Goal: Task Accomplishment & Management: Manage account settings

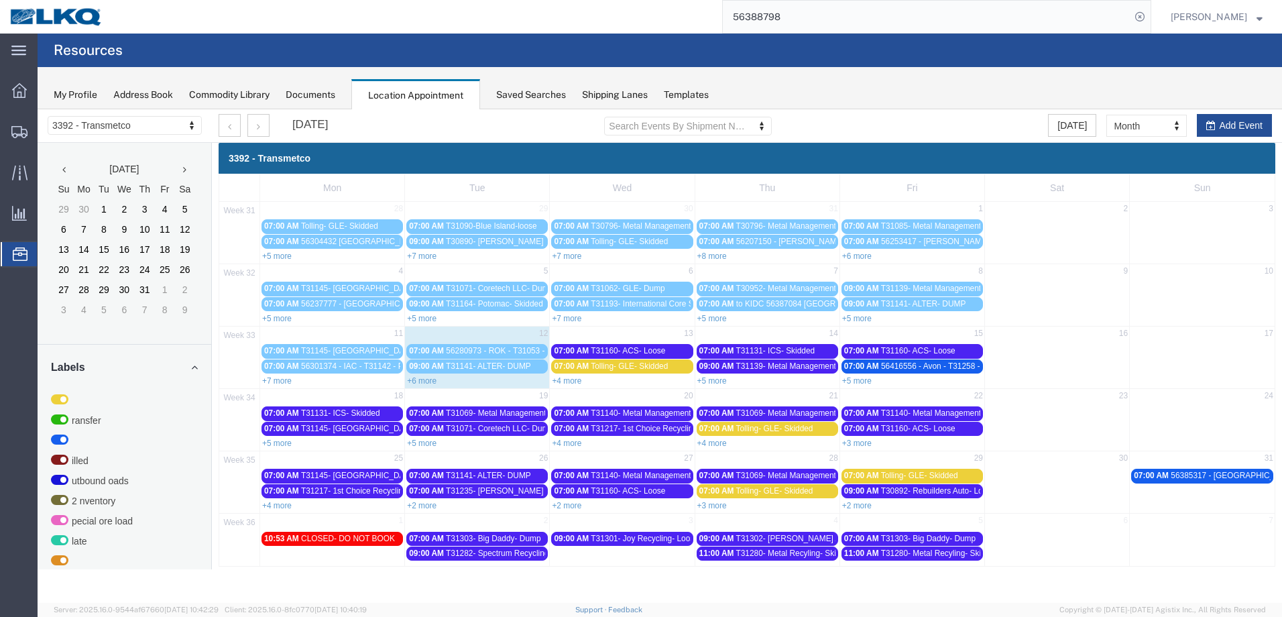
click at [427, 379] on link "+6 more" at bounding box center [421, 380] width 29 height 9
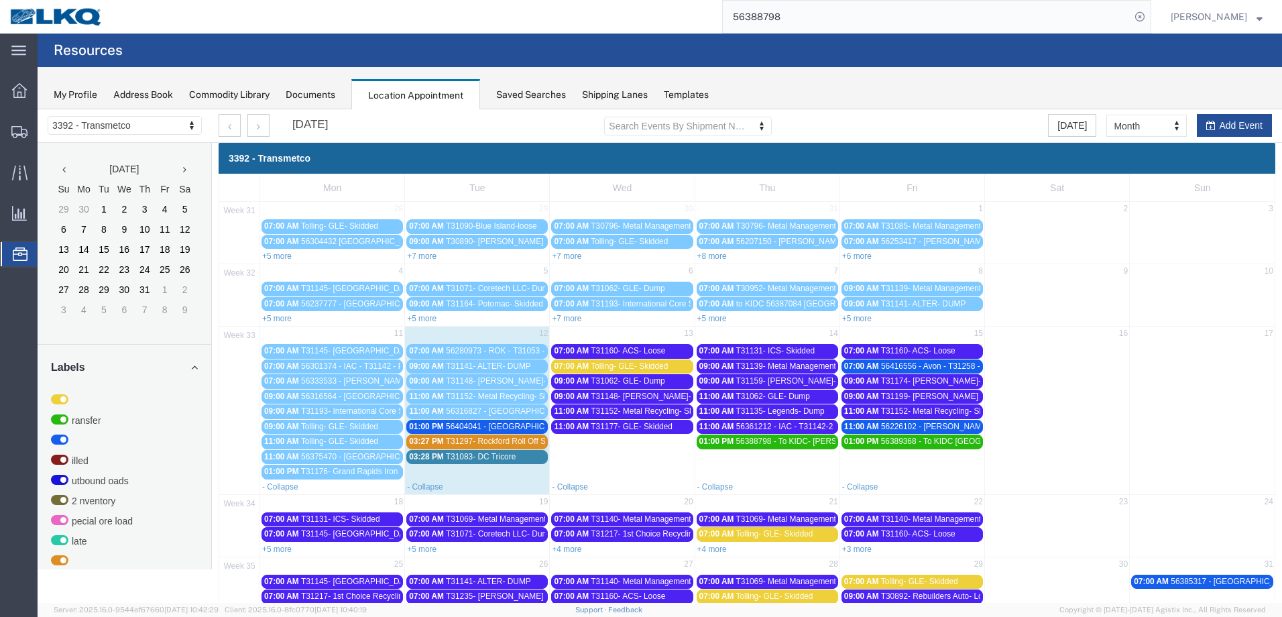
click at [966, 399] on span "T31199- [PERSON_NAME] Recycling- Dump" at bounding box center [961, 395] width 160 height 9
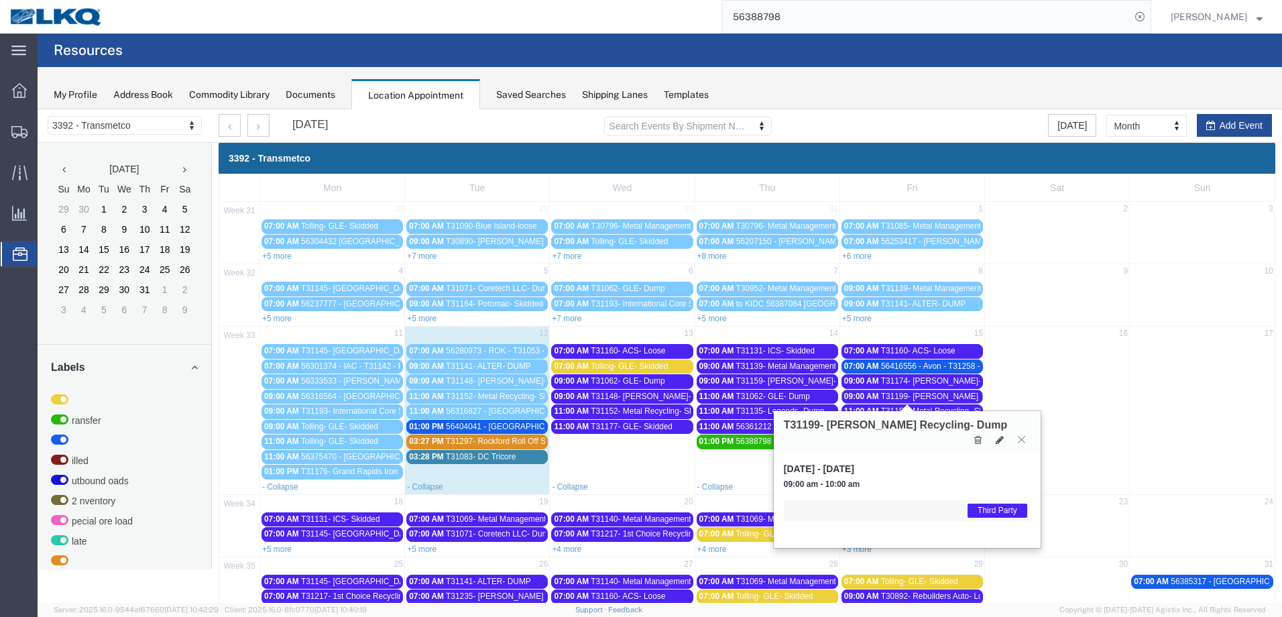
click at [1021, 435] on icon at bounding box center [1020, 439] width 7 height 8
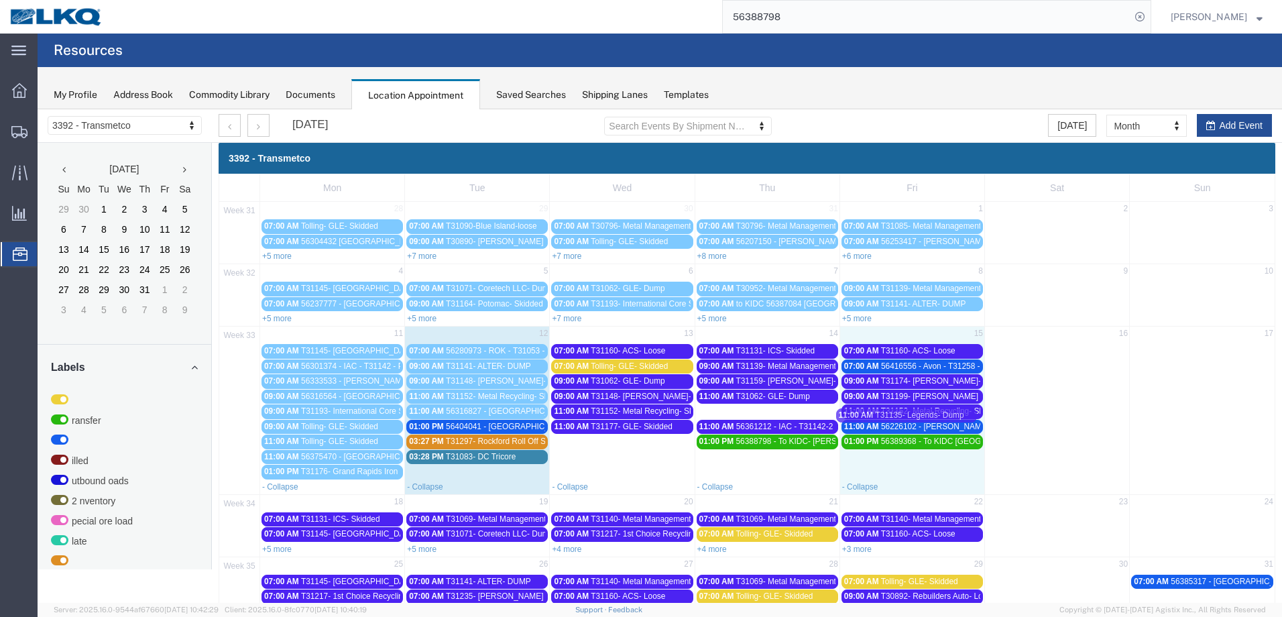
drag, startPoint x: 776, startPoint y: 408, endPoint x: 919, endPoint y: 412, distance: 142.8
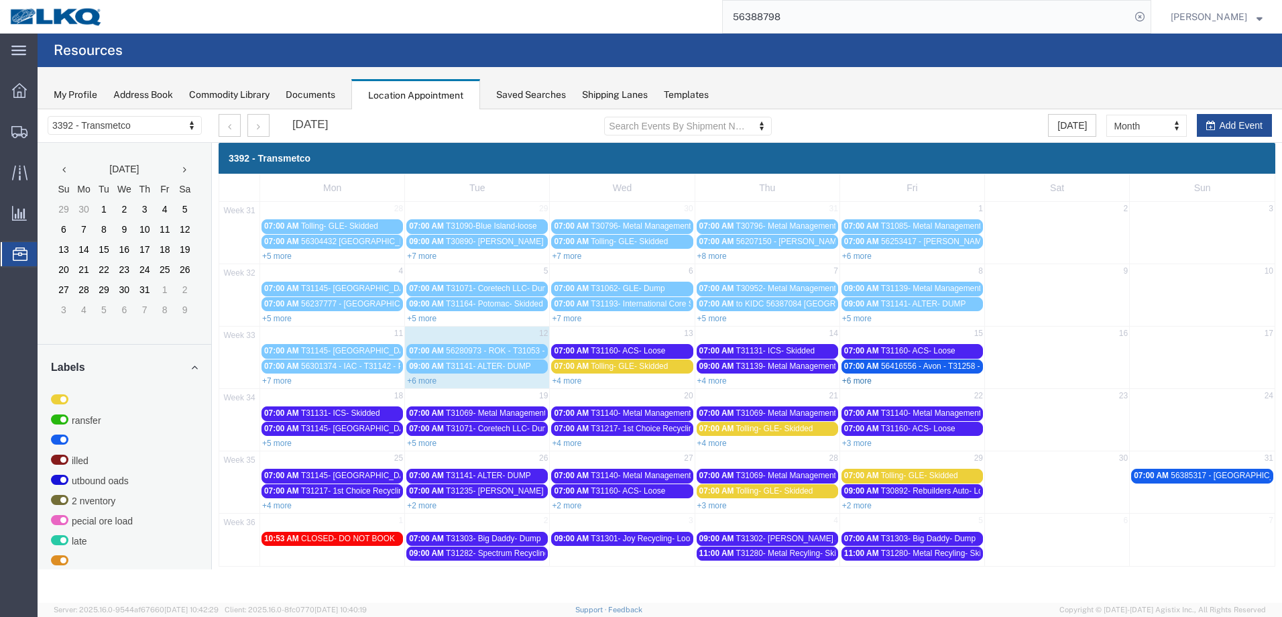
click at [861, 383] on link "+6 more" at bounding box center [856, 380] width 29 height 9
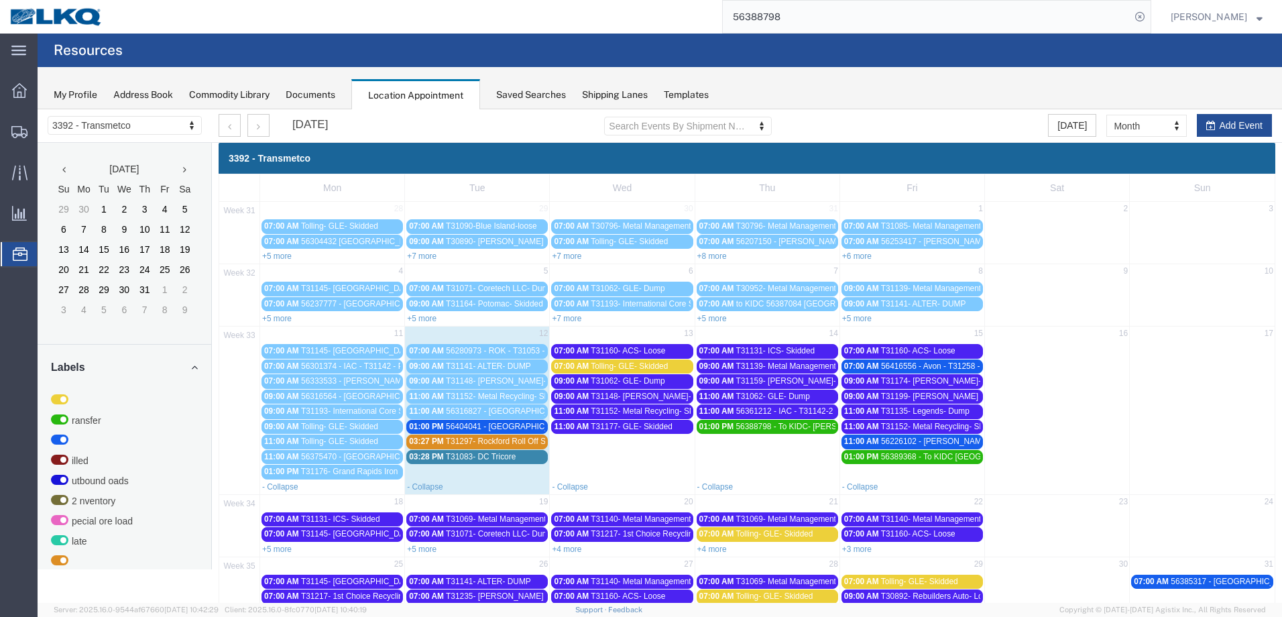
click at [960, 409] on span "T31135- Legends- Dump" at bounding box center [925, 410] width 88 height 9
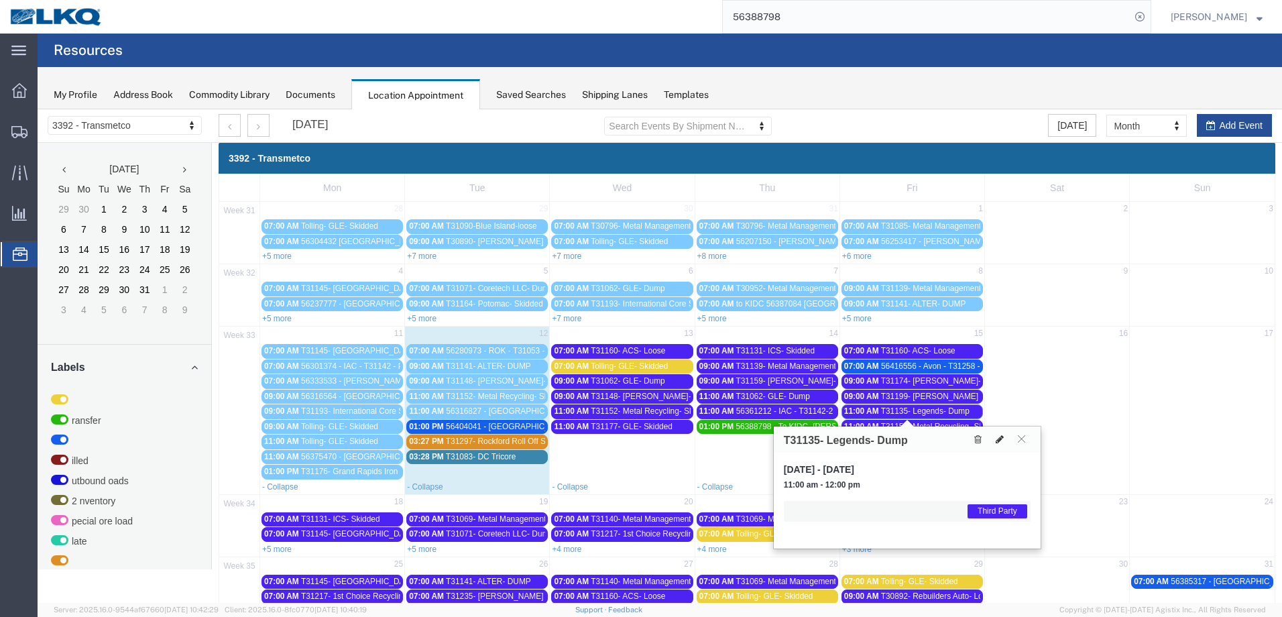
click at [995, 438] on icon at bounding box center [999, 438] width 8 height 9
select select "1"
select select "23"
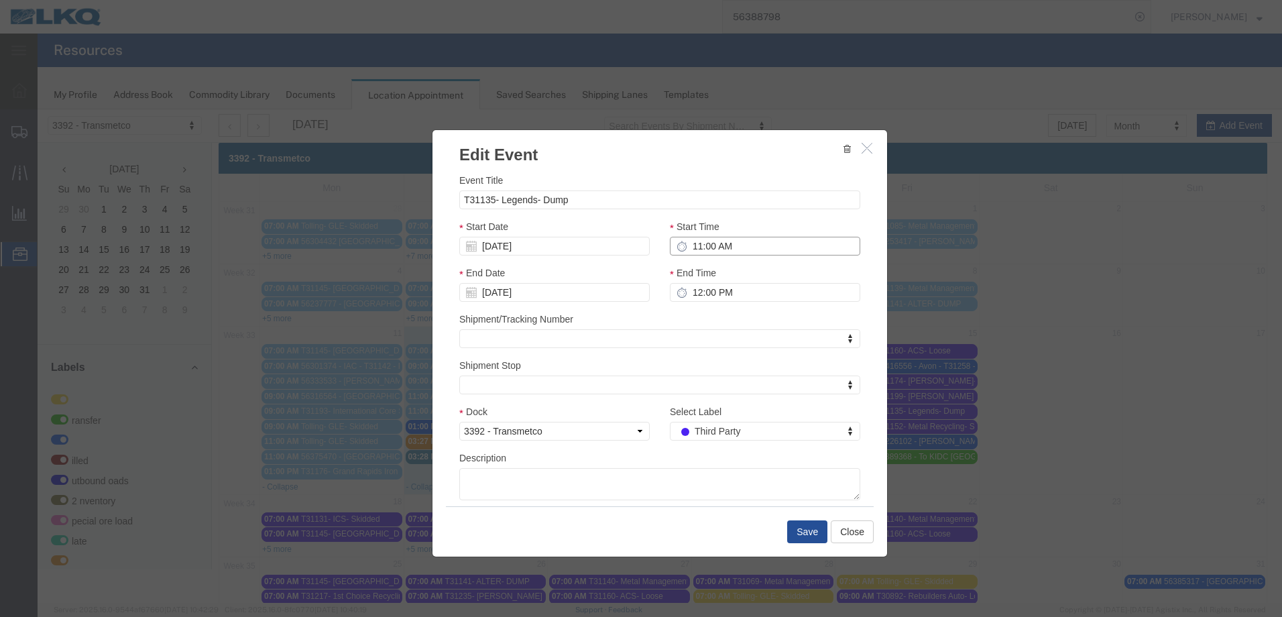
click at [688, 249] on input "11:00 AM" at bounding box center [765, 246] width 190 height 19
type input "9:00 AM"
click at [808, 527] on button "Save" at bounding box center [807, 531] width 40 height 23
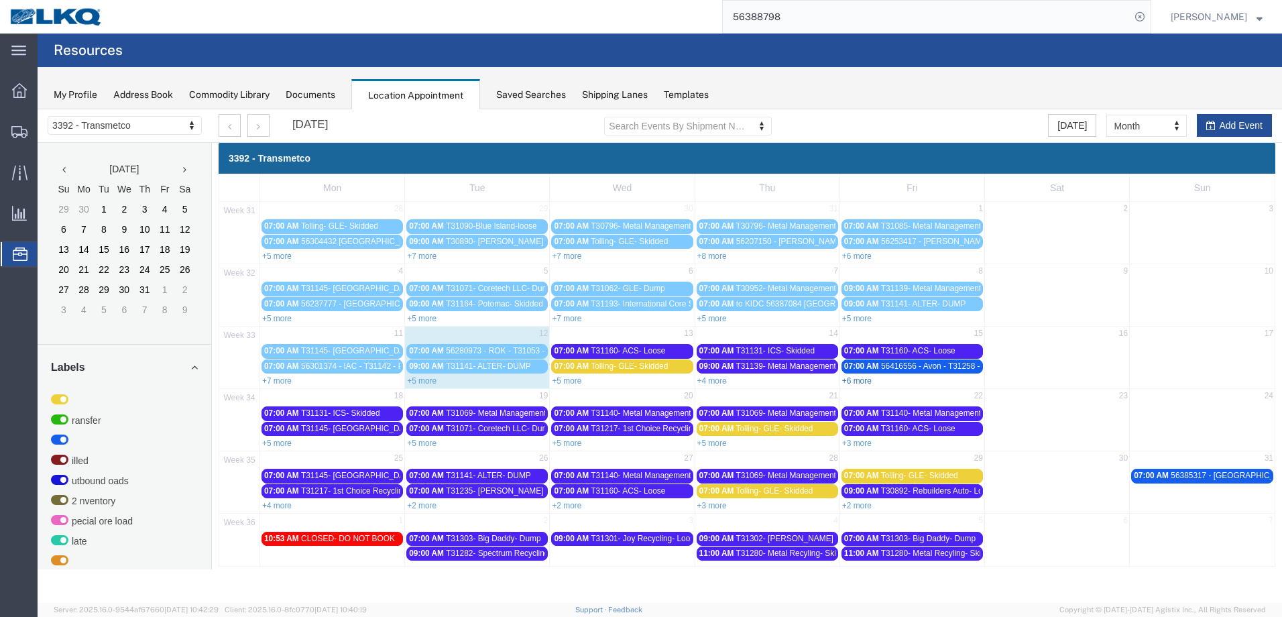
click at [866, 379] on link "+6 more" at bounding box center [856, 380] width 29 height 9
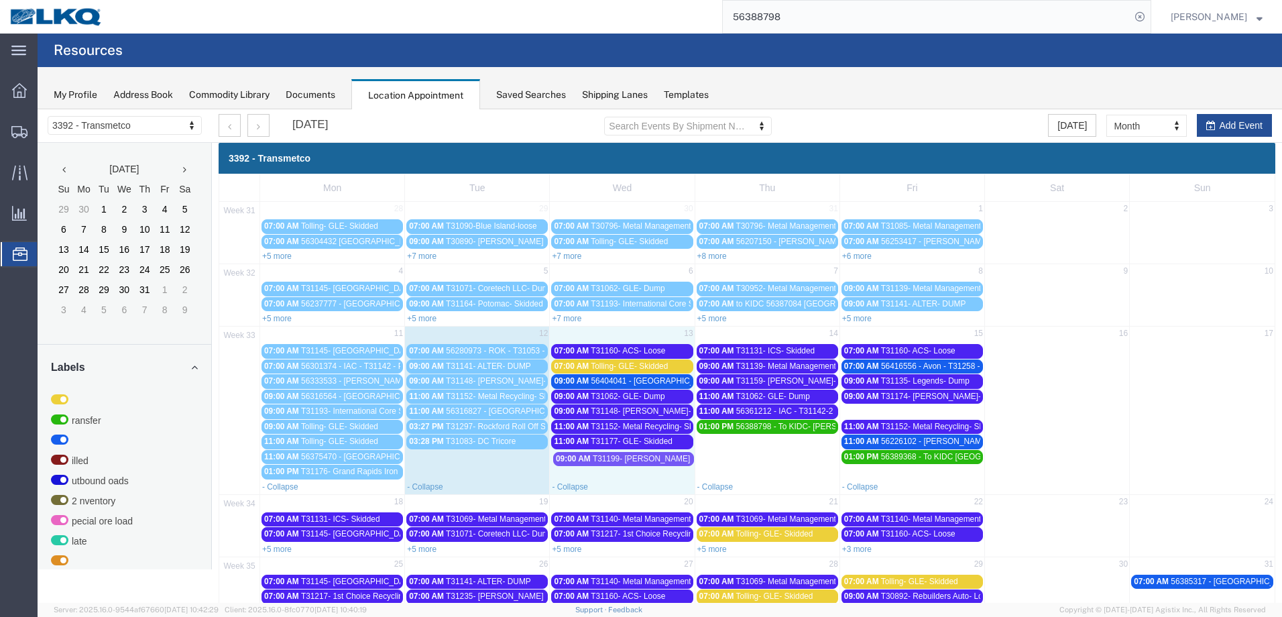
drag, startPoint x: 921, startPoint y: 412, endPoint x: 637, endPoint y: 459, distance: 287.5
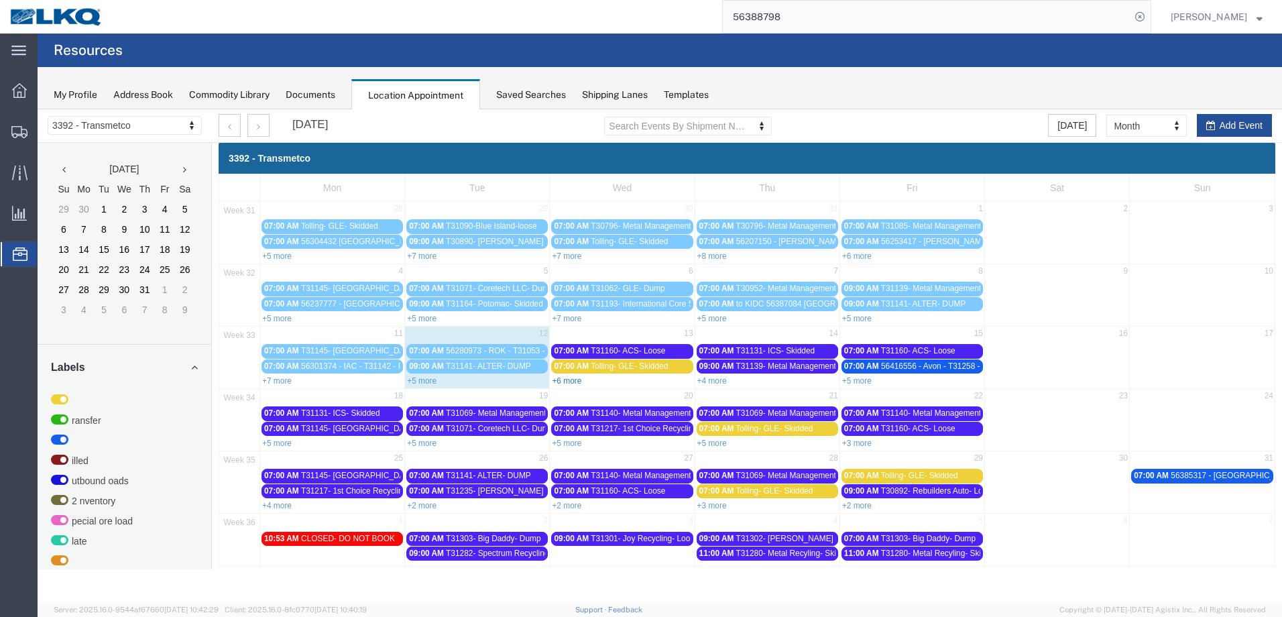
click at [566, 377] on link "+6 more" at bounding box center [566, 380] width 29 height 9
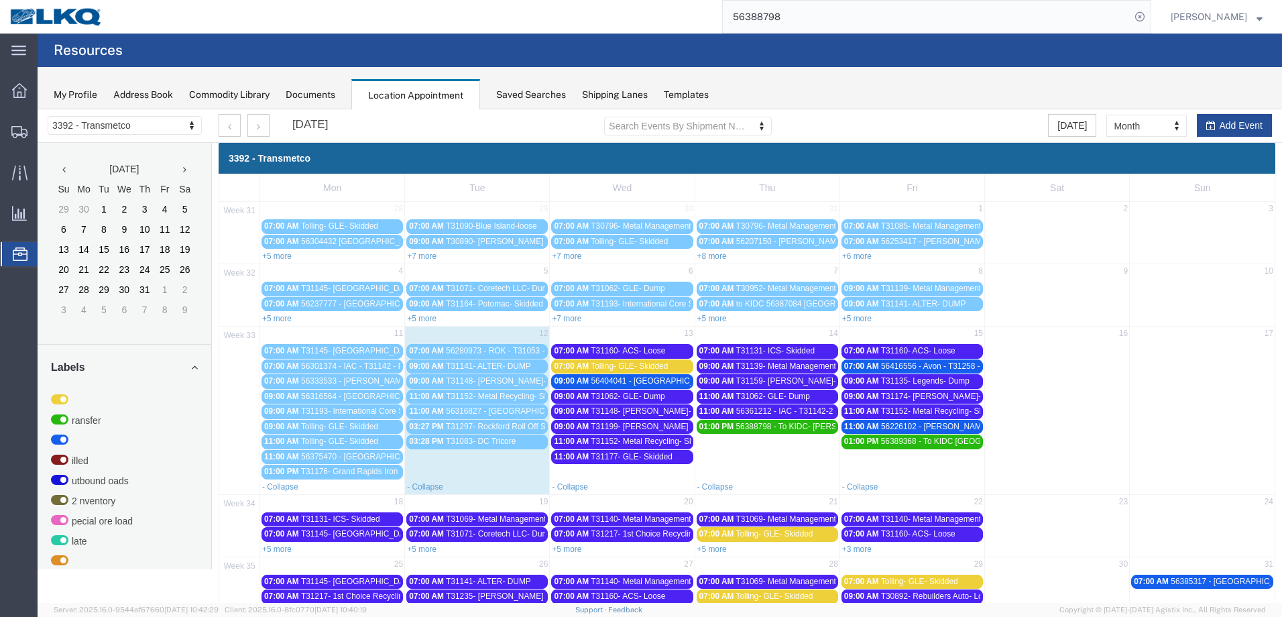
click at [643, 428] on span "T31199- [PERSON_NAME] Recycling- Dump" at bounding box center [670, 426] width 160 height 9
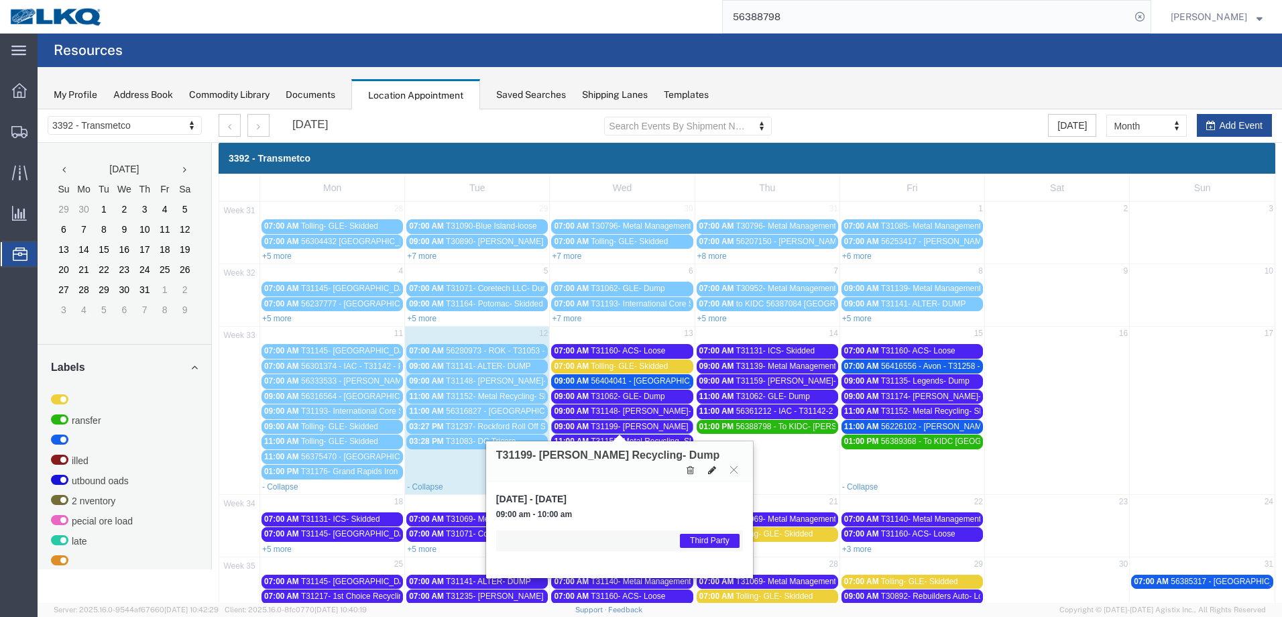
click at [708, 465] on icon at bounding box center [712, 469] width 8 height 9
select select "1"
select select "23"
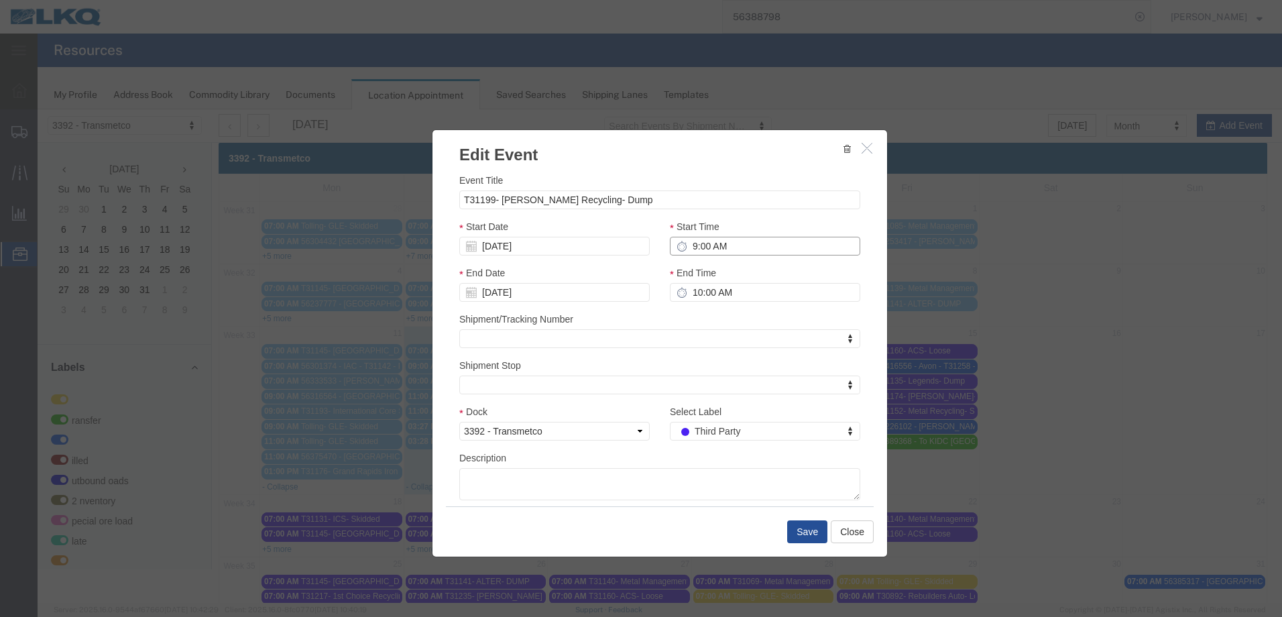
click at [684, 251] on input "9:00 AM" at bounding box center [765, 246] width 190 height 19
type input "1:00 pm"
click at [810, 528] on button "Save" at bounding box center [807, 531] width 40 height 23
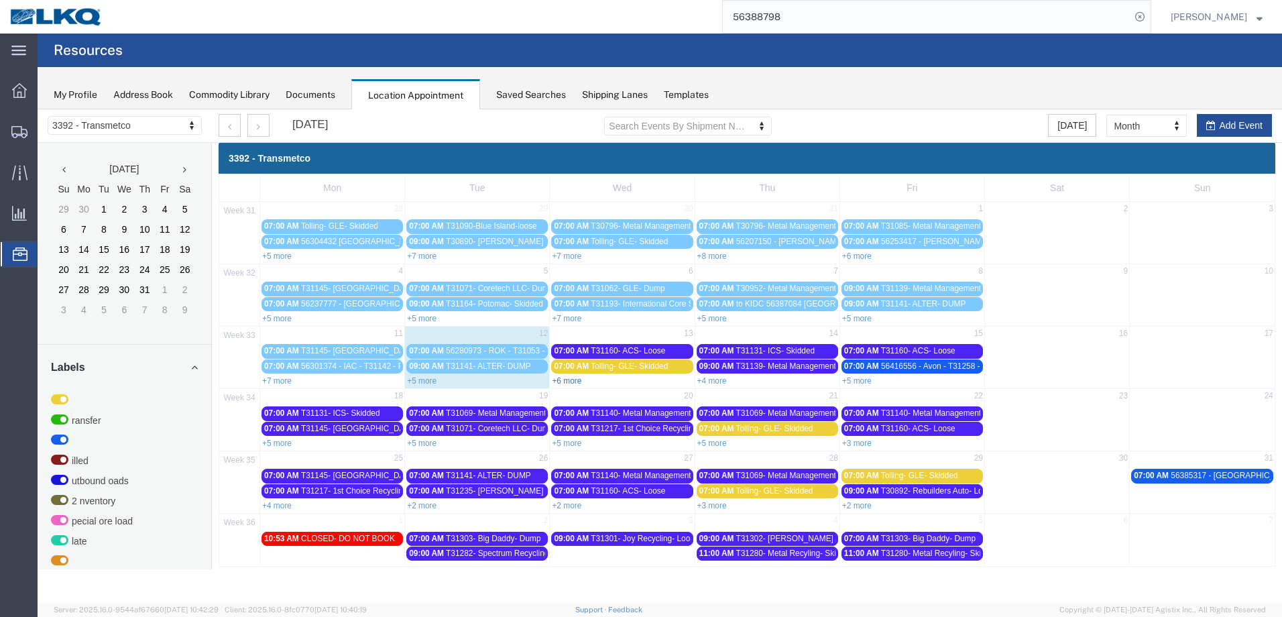
click at [572, 381] on link "+6 more" at bounding box center [566, 380] width 29 height 9
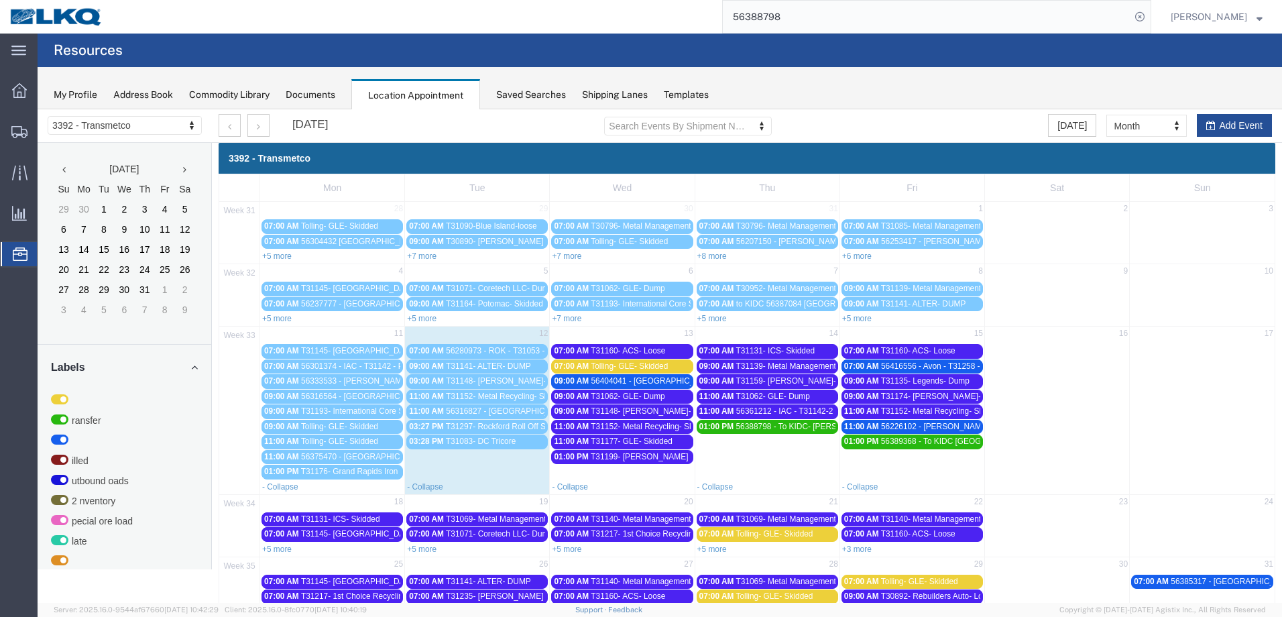
click at [674, 413] on span "T31148- [PERSON_NAME]- Skidded" at bounding box center [655, 410] width 131 height 9
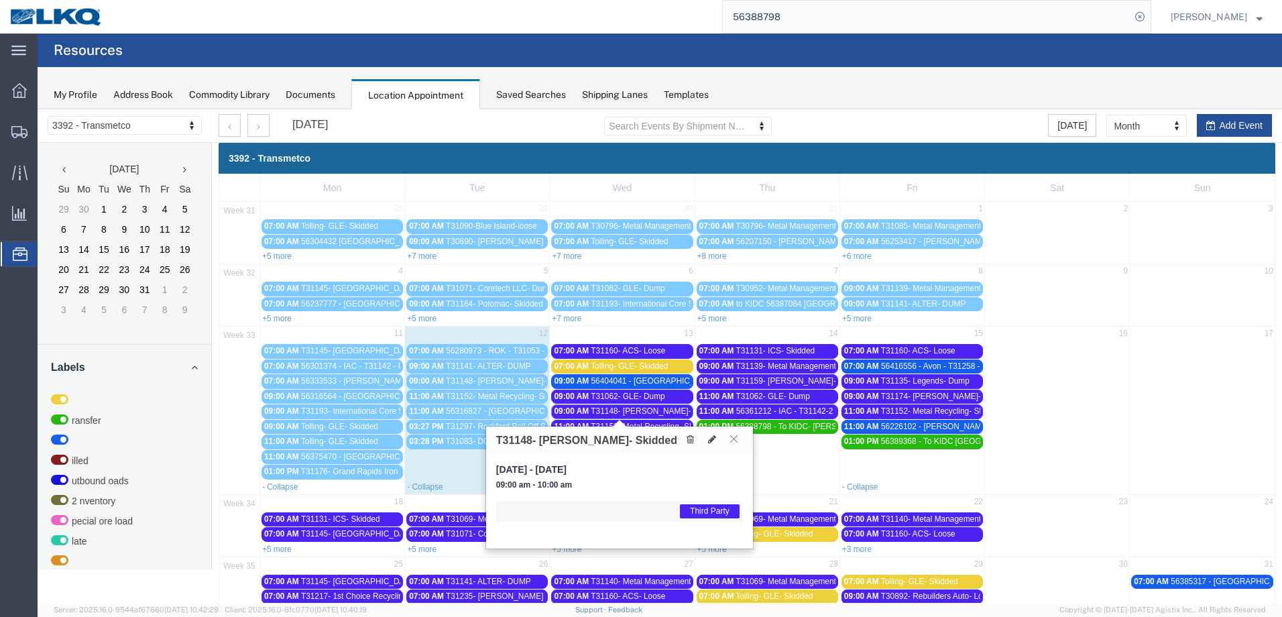
click at [730, 438] on icon at bounding box center [733, 438] width 7 height 8
